Goal: Transaction & Acquisition: Purchase product/service

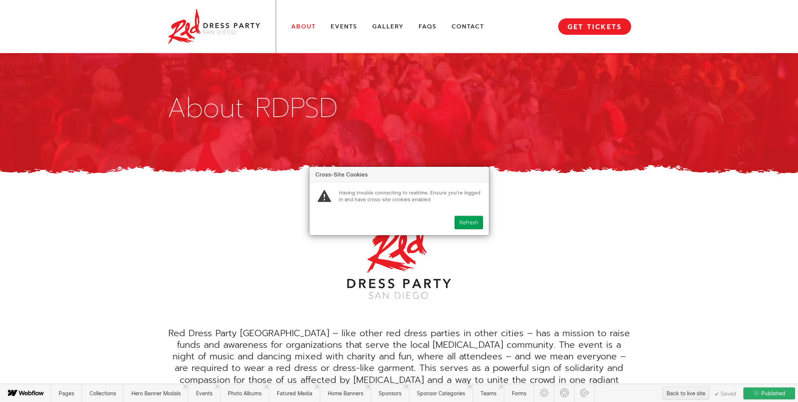
scroll to position [596, 0]
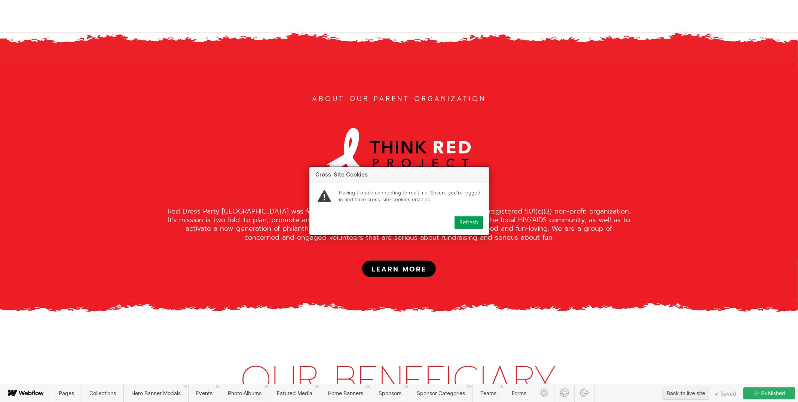
click at [469, 220] on div "Refresh" at bounding box center [469, 223] width 19 height 6
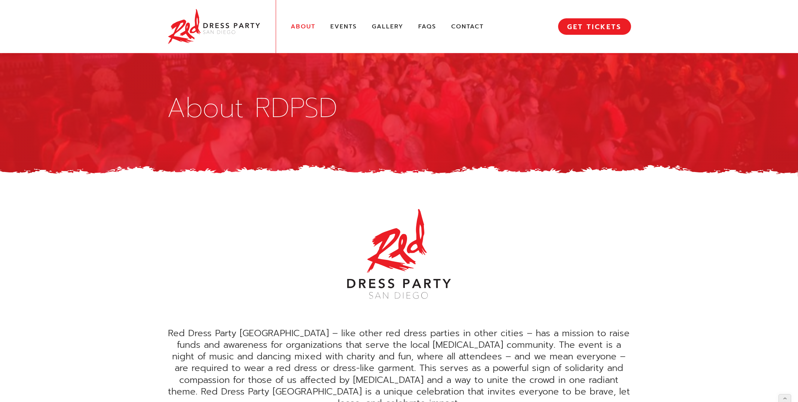
click at [220, 25] on img at bounding box center [214, 26] width 94 height 38
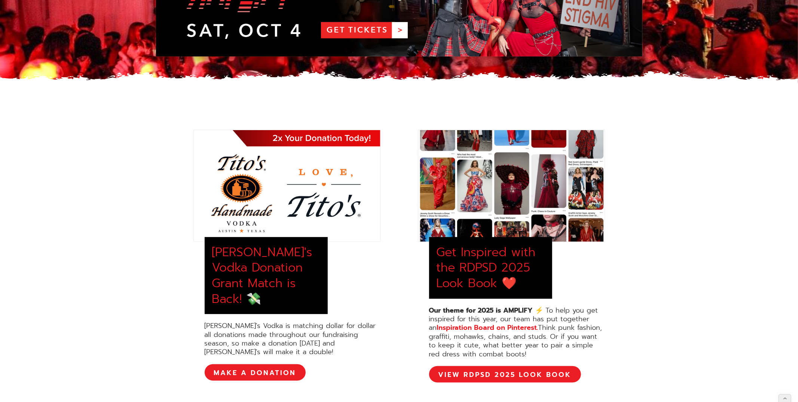
scroll to position [174, 0]
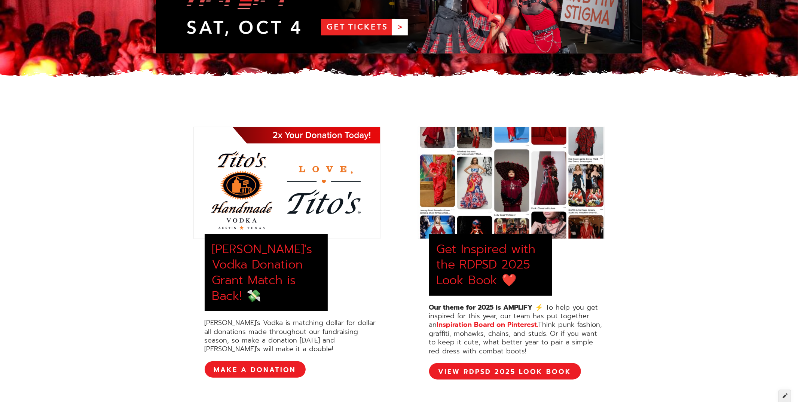
click at [787, 395] on icon at bounding box center [785, 395] width 5 height 5
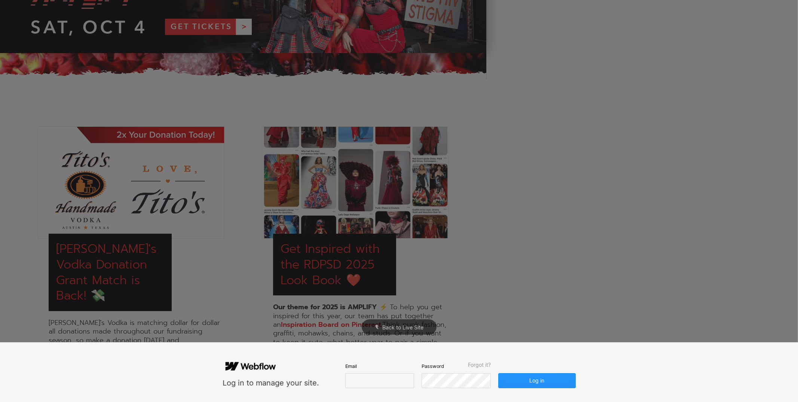
scroll to position [0, 0]
type input "**********"
click at [523, 384] on button "Log in" at bounding box center [537, 381] width 77 height 15
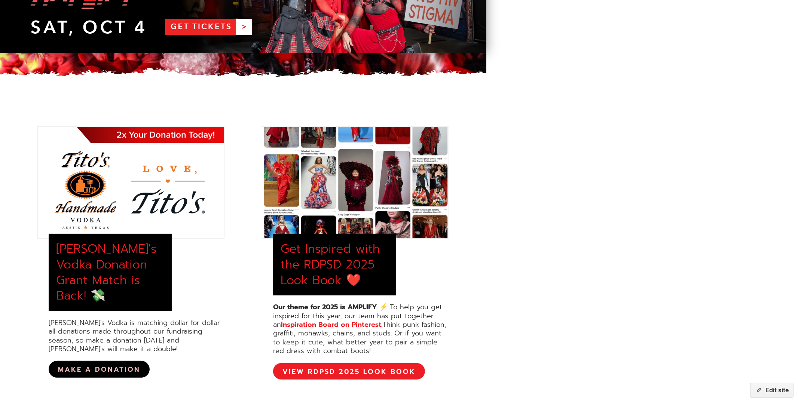
click at [82, 361] on link "MAKE A DONATION" at bounding box center [99, 369] width 101 height 16
click at [762, 389] on div "button" at bounding box center [758, 390] width 7 height 7
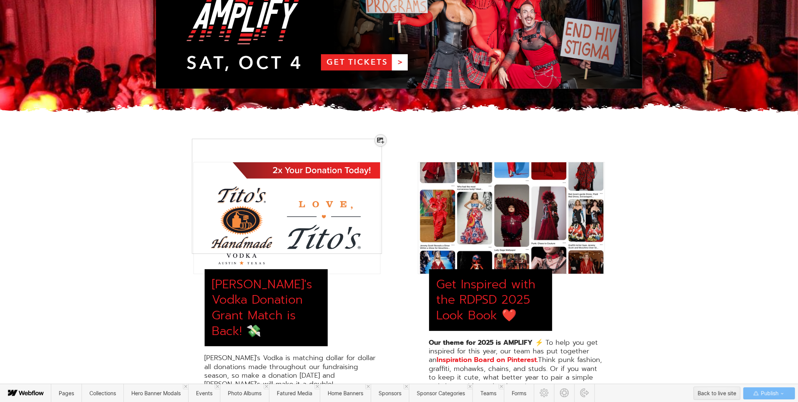
scroll to position [173, 0]
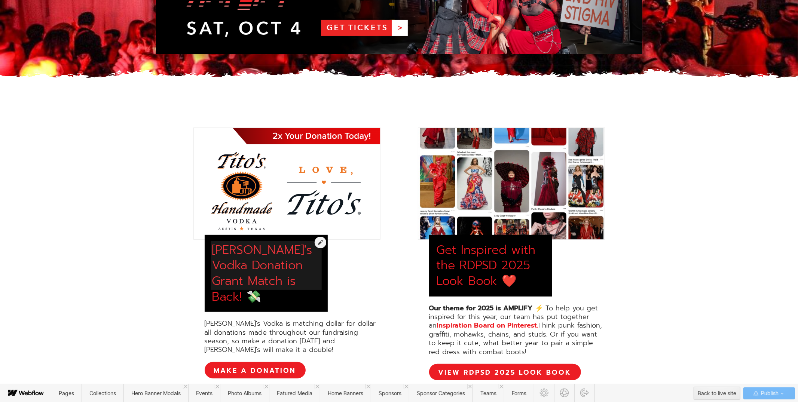
click at [278, 274] on div at bounding box center [266, 262] width 108 height 47
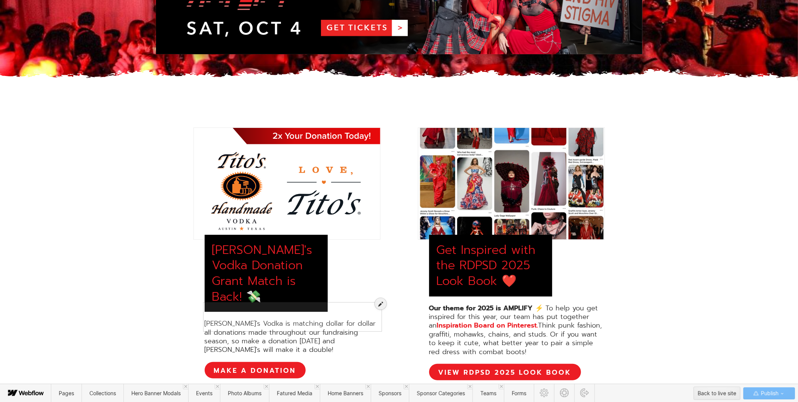
click at [292, 311] on div at bounding box center [293, 313] width 176 height 26
click at [376, 305] on div at bounding box center [381, 304] width 12 height 12
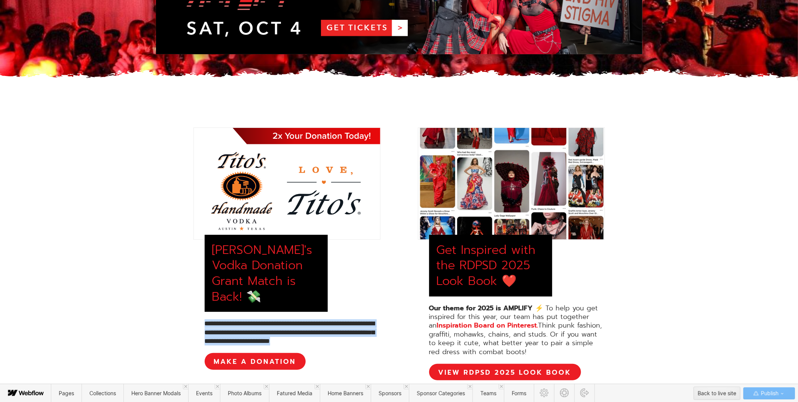
drag, startPoint x: 336, startPoint y: 325, endPoint x: 199, endPoint y: 307, distance: 138.6
click at [198, 306] on div "**********" at bounding box center [287, 254] width 187 height 253
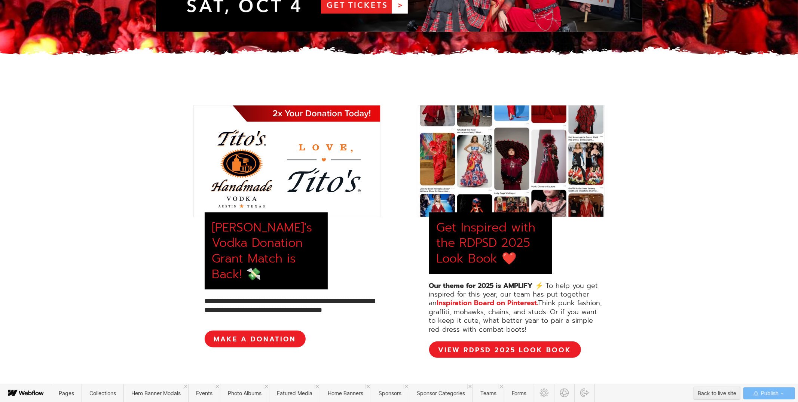
scroll to position [198, 0]
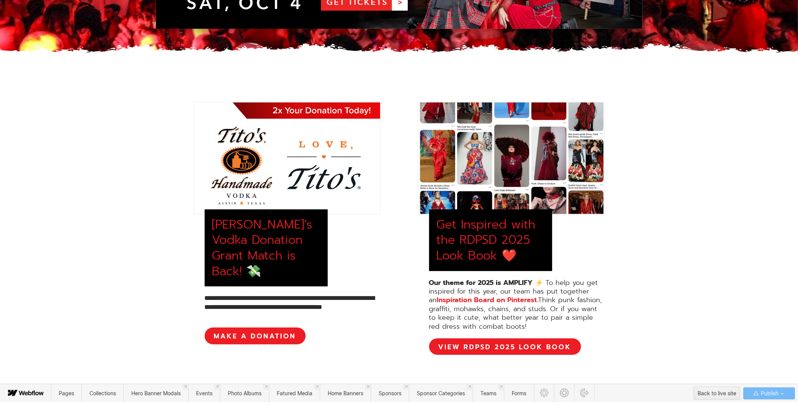
click at [270, 174] on div at bounding box center [287, 158] width 187 height 112
click at [244, 291] on div at bounding box center [293, 288] width 176 height 26
